Goal: Task Accomplishment & Management: Complete application form

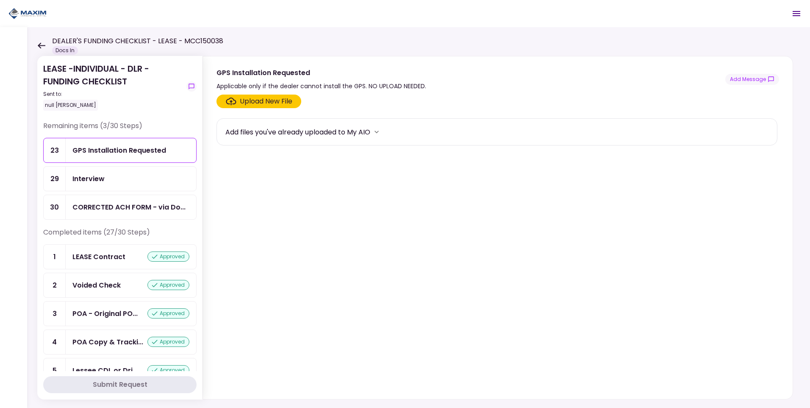
scroll to position [655, 0]
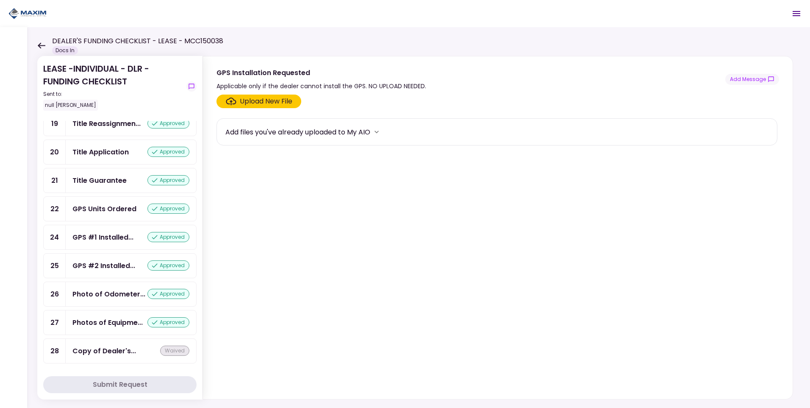
click at [39, 44] on icon at bounding box center [42, 45] width 8 height 6
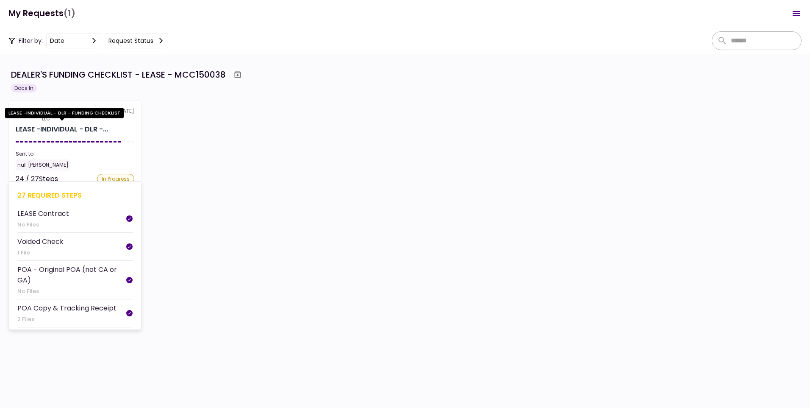
click at [66, 131] on div "LEASE -INDIVIDUAL - DLR -..." at bounding box center [62, 129] width 92 height 10
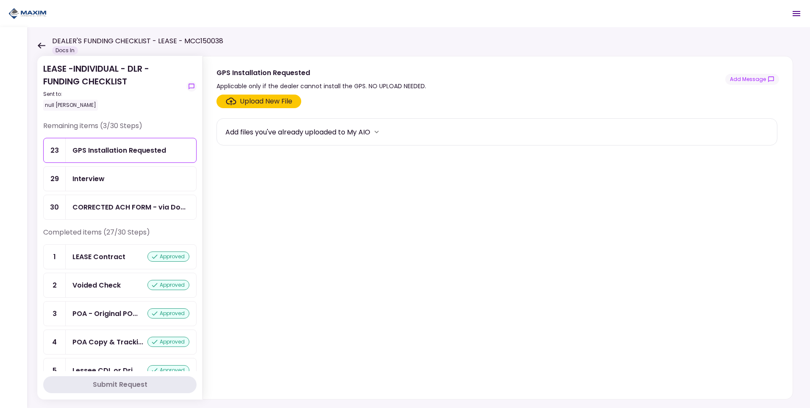
click at [42, 41] on div "DEALER'S FUNDING CHECKLIST - LEASE - MCC150038 Docs In" at bounding box center [130, 45] width 186 height 19
click at [39, 44] on icon at bounding box center [41, 45] width 8 height 6
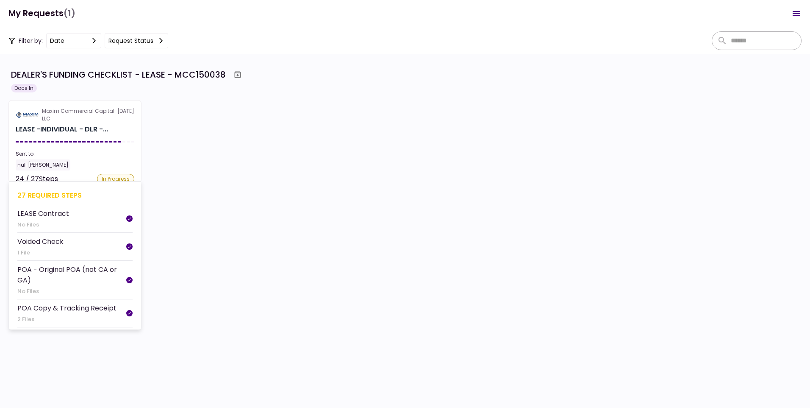
click at [67, 136] on section "Maxim Commercial Capital LLC 8 Sep LEASE -INDIVIDUAL - DLR -... Sent to: null R…" at bounding box center [74, 141] width 133 height 83
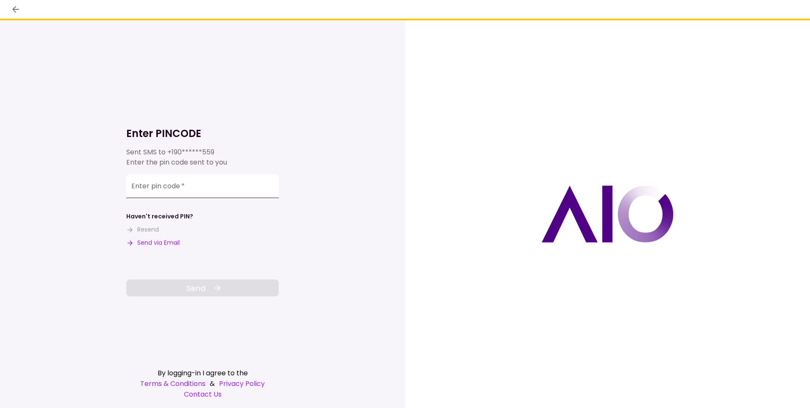
click at [219, 184] on input "Enter pin code   *" at bounding box center [202, 186] width 153 height 24
type input "******"
click at [214, 293] on icon at bounding box center [217, 288] width 10 height 10
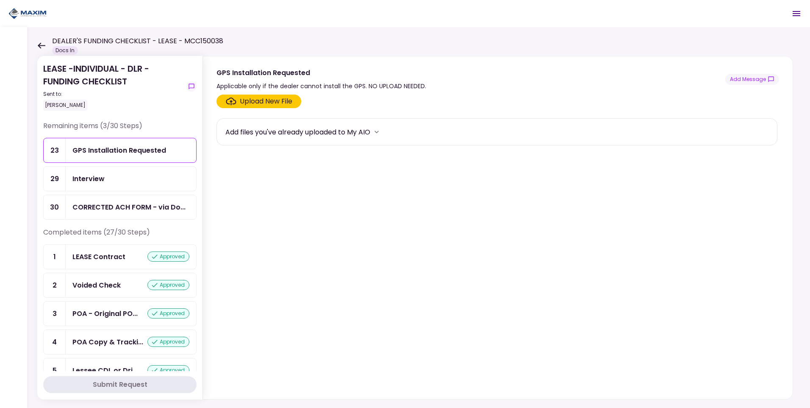
click at [113, 202] on div "CORRECTED ACH FORM - via Do..." at bounding box center [131, 207] width 130 height 24
click at [766, 74] on button "Add Message" at bounding box center [752, 79] width 54 height 11
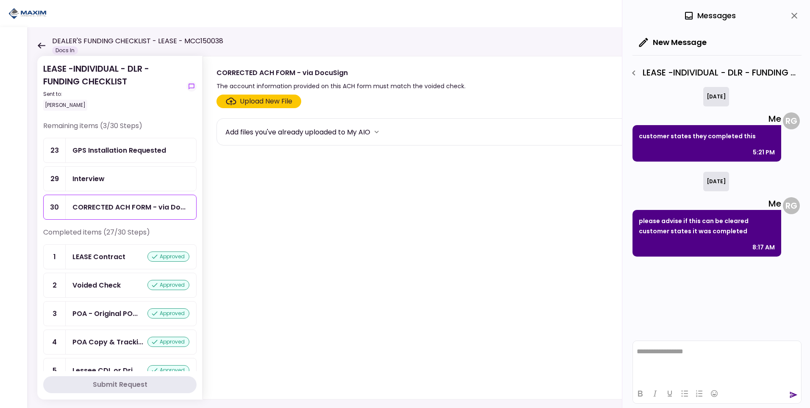
click at [665, 359] on html "**********" at bounding box center [717, 351] width 168 height 21
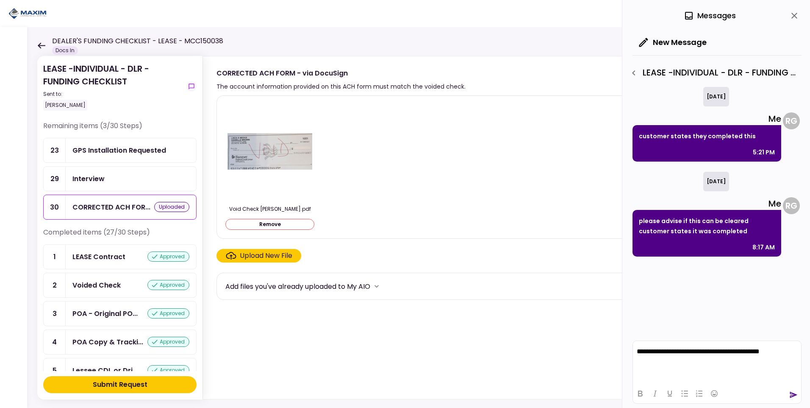
drag, startPoint x: 766, startPoint y: 348, endPoint x: 793, endPoint y: 347, distance: 27.1
click at [772, 349] on p "**********" at bounding box center [717, 351] width 161 height 8
drag, startPoint x: 791, startPoint y: 349, endPoint x: 763, endPoint y: 356, distance: 29.6
click at [763, 356] on html "**********" at bounding box center [717, 351] width 168 height 21
click at [745, 351] on p "**********" at bounding box center [717, 347] width 161 height 15
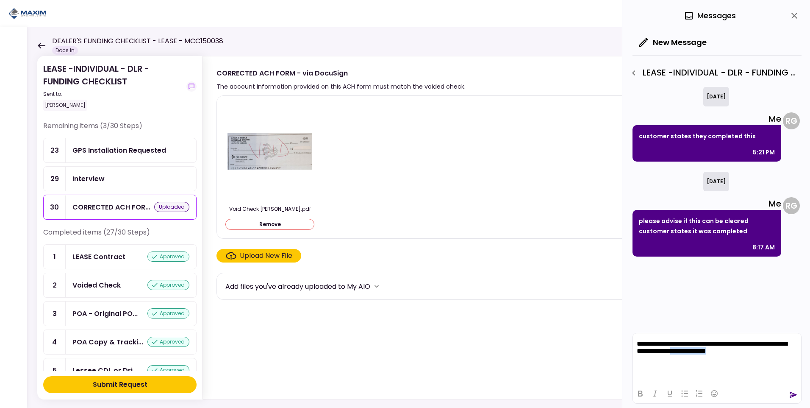
drag, startPoint x: 741, startPoint y: 354, endPoint x: 719, endPoint y: 358, distance: 22.3
click at [719, 358] on html "**********" at bounding box center [717, 347] width 168 height 29
drag, startPoint x: 655, startPoint y: 353, endPoint x: 669, endPoint y: 347, distance: 15.6
click at [659, 351] on p "**********" at bounding box center [717, 347] width 161 height 15
click at [792, 392] on icon "send" at bounding box center [794, 394] width 8 height 6
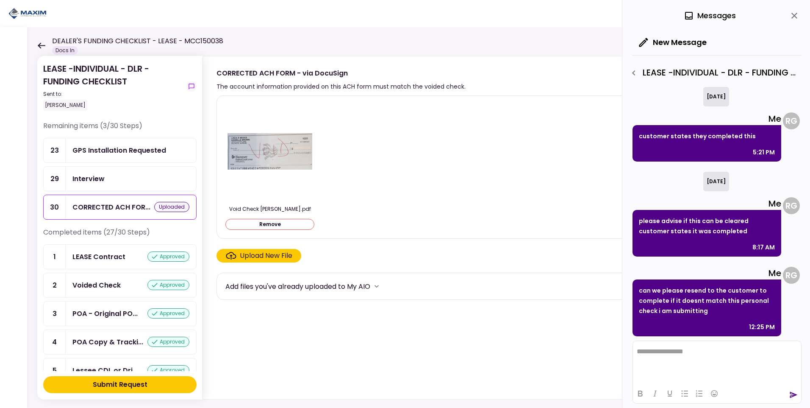
scroll to position [4, 0]
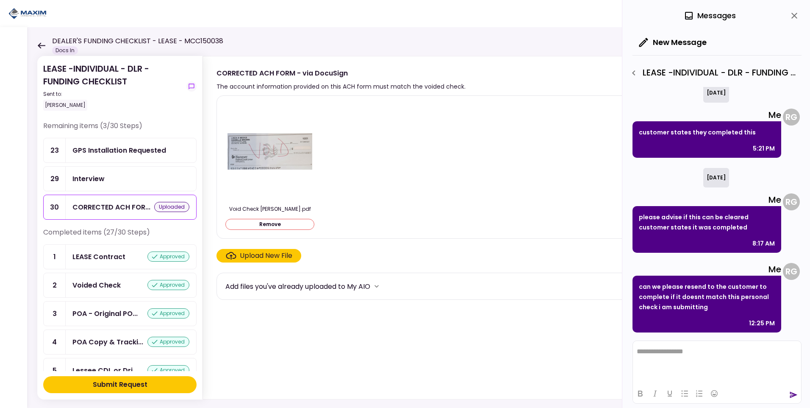
click at [140, 387] on div "Submit Request" at bounding box center [120, 384] width 55 height 10
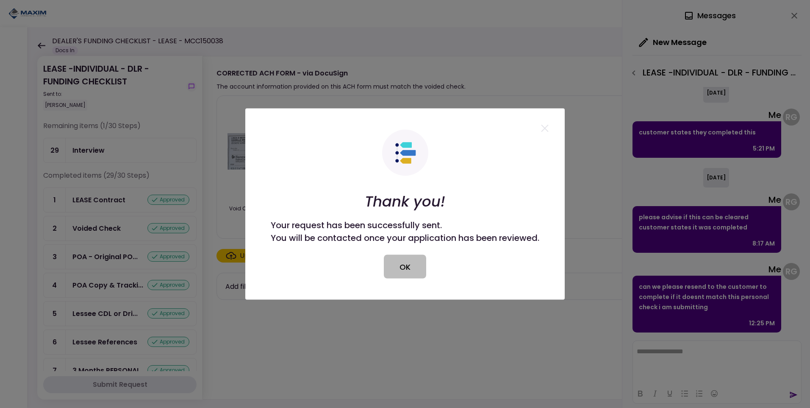
click at [400, 268] on button "OK" at bounding box center [405, 267] width 42 height 24
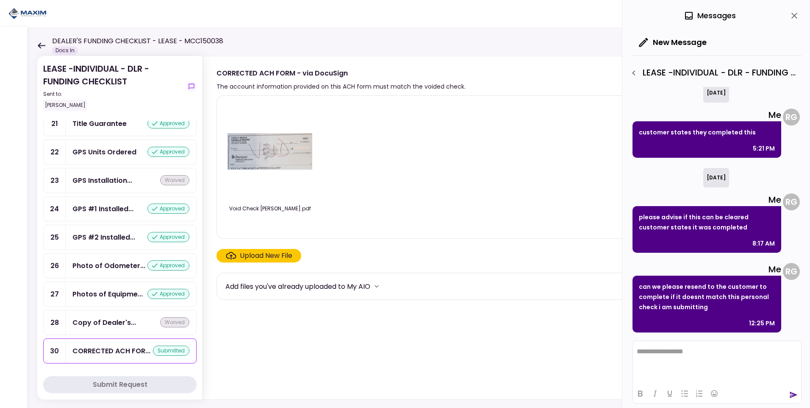
scroll to position [665, 0]
click at [43, 46] on icon at bounding box center [41, 45] width 8 height 6
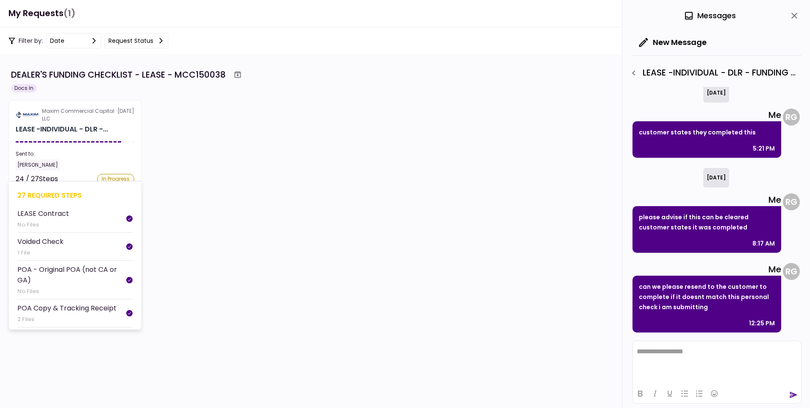
click at [80, 146] on section "Maxim Commercial Capital LLC [DATE] LEASE -INDIVIDUAL - DLR -... Sent to: [PERS…" at bounding box center [74, 141] width 133 height 83
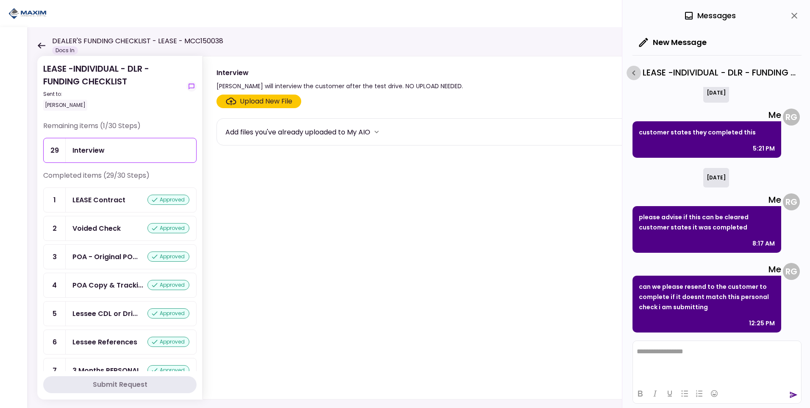
click at [633, 72] on icon "button" at bounding box center [634, 73] width 10 height 10
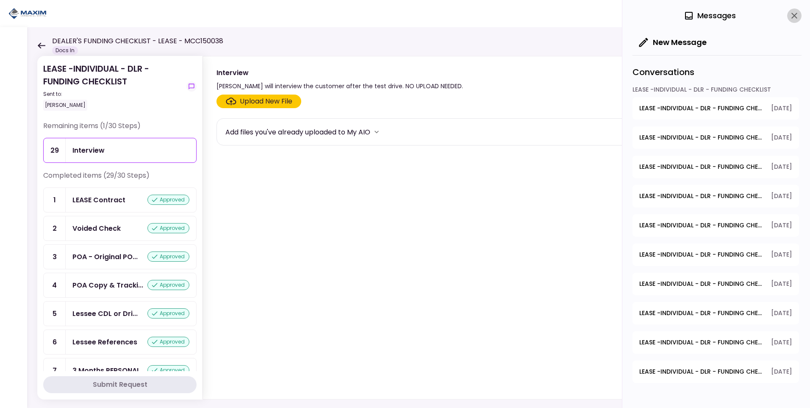
click at [793, 18] on icon "close" at bounding box center [794, 16] width 10 height 10
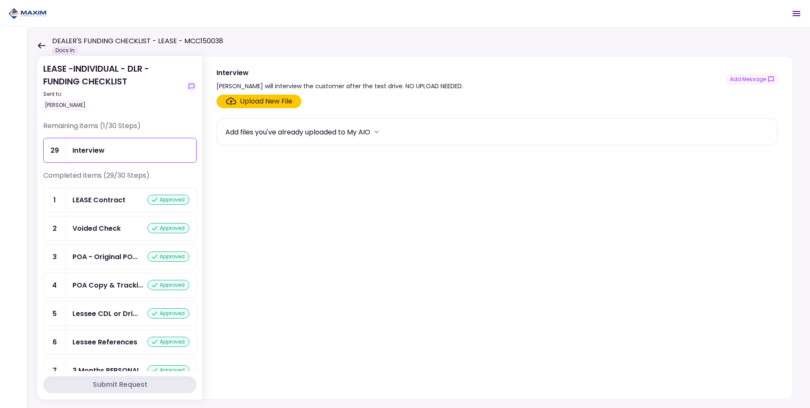
click at [415, 251] on section "Upload New File Add files you've already uploaded to My AIO" at bounding box center [497, 244] width 563 height 301
click at [84, 151] on div "Interview" at bounding box center [88, 150] width 32 height 11
click at [37, 42] on div "LEASE -INDIVIDUAL - DLR - FUNDING CHECKLIST Sent to: [PERSON_NAME] Remaining it…" at bounding box center [418, 217] width 783 height 380
click at [40, 44] on icon at bounding box center [42, 45] width 8 height 6
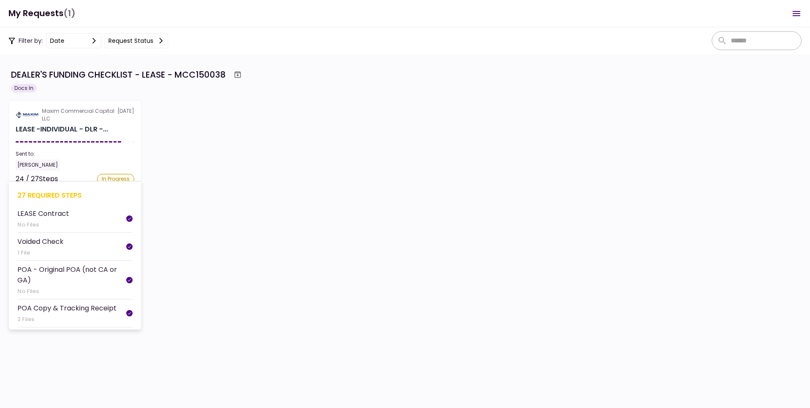
drag, startPoint x: 273, startPoint y: 152, endPoint x: 40, endPoint y: 112, distance: 236.3
click at [272, 152] on div "Maxim Commercial Capital LLC [DATE] LEASE -INDIVIDUAL - DLR -... Sent to: [PERS…" at bounding box center [404, 141] width 793 height 83
click at [43, 117] on div "Maxim Commercial Capital LLC" at bounding box center [79, 114] width 75 height 15
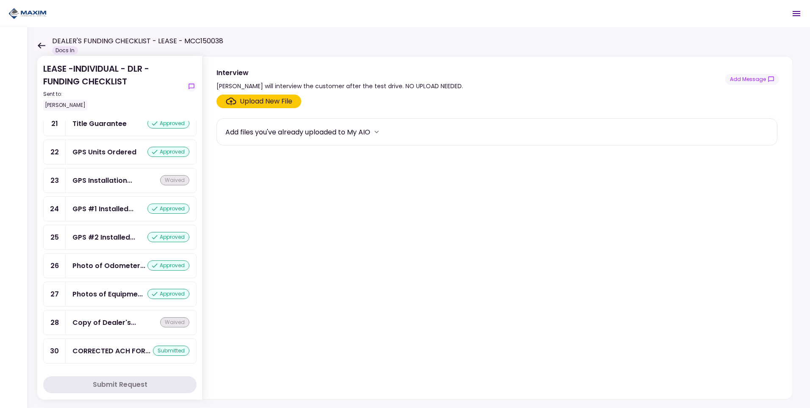
scroll to position [665, 0]
